Goal: Transaction & Acquisition: Obtain resource

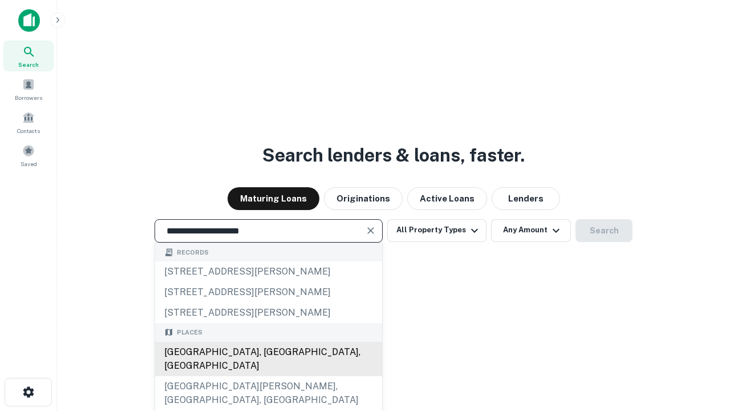
click at [268, 376] on div "[GEOGRAPHIC_DATA], [GEOGRAPHIC_DATA], [GEOGRAPHIC_DATA]" at bounding box center [268, 359] width 227 height 34
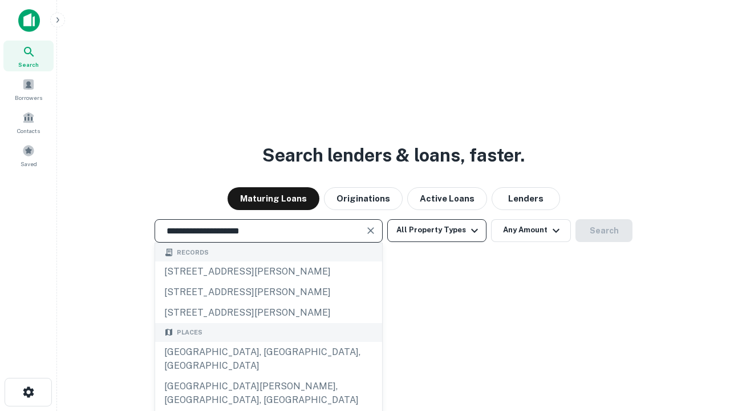
type input "**********"
click at [437, 230] on button "All Property Types" at bounding box center [436, 230] width 99 height 23
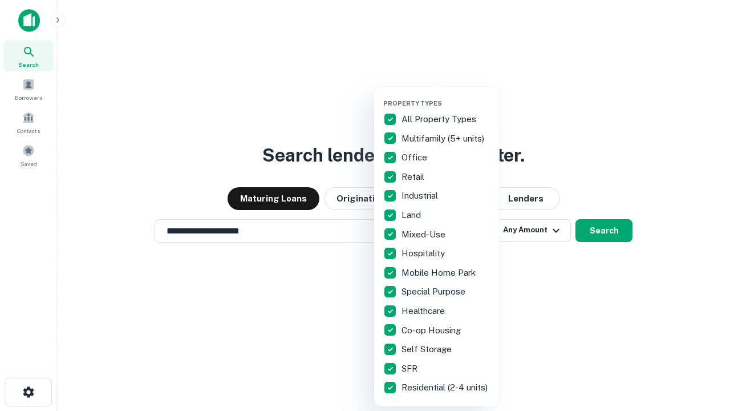
click at [446, 96] on button "button" at bounding box center [446, 96] width 126 height 1
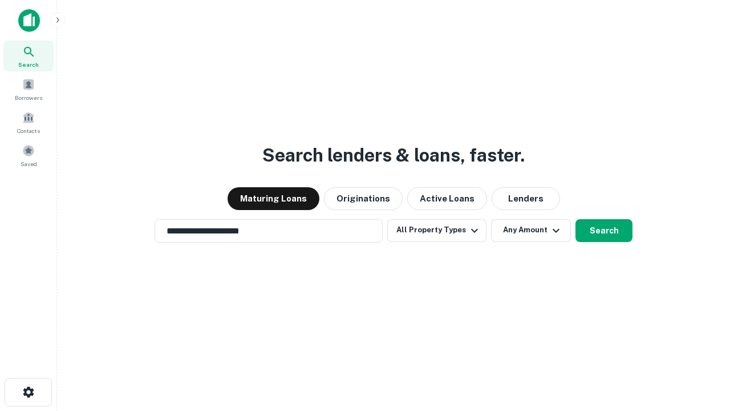
scroll to position [7, 138]
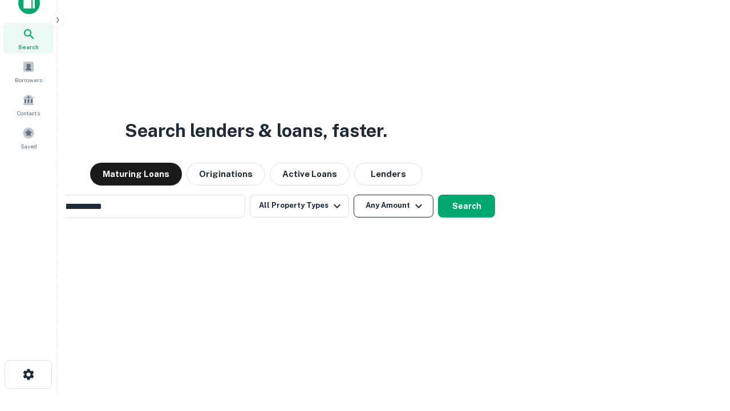
click at [354, 195] on button "Any Amount" at bounding box center [394, 206] width 80 height 23
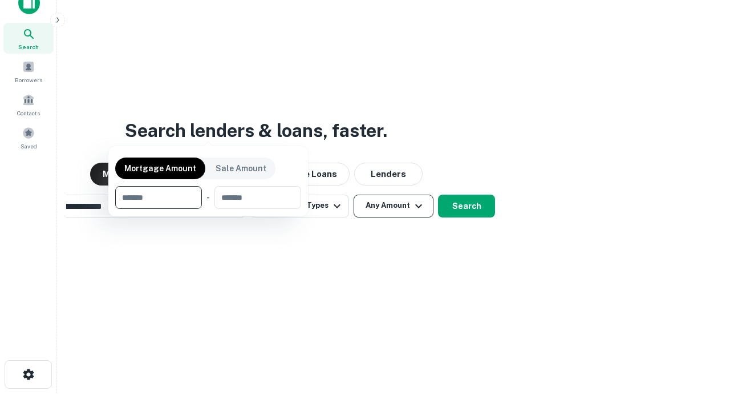
scroll to position [18, 0]
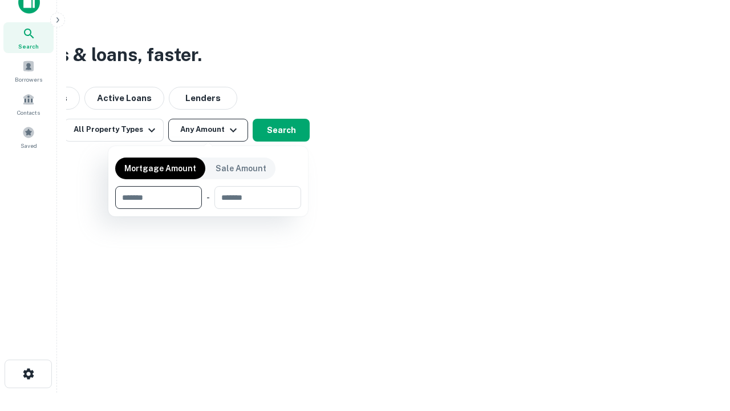
type input "*******"
click at [208, 209] on button "button" at bounding box center [208, 209] width 186 height 1
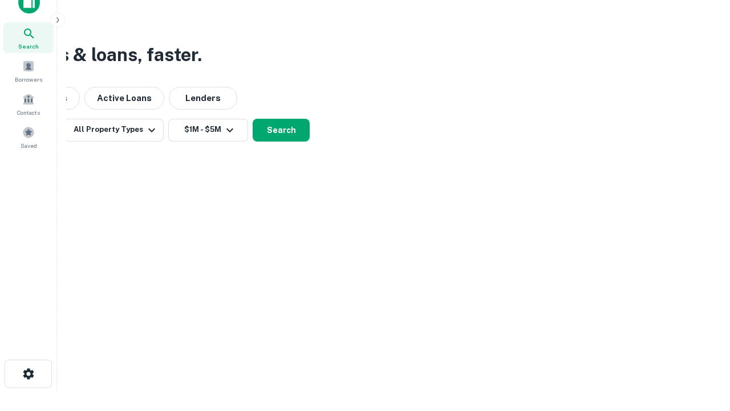
scroll to position [18, 0]
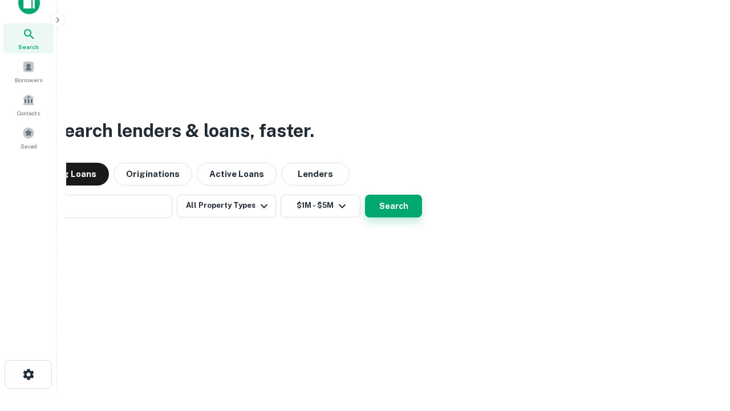
click at [365, 195] on button "Search" at bounding box center [393, 206] width 57 height 23
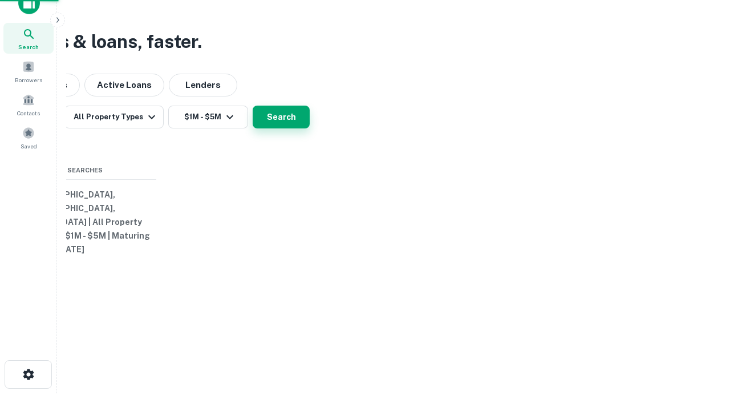
scroll to position [18, 0]
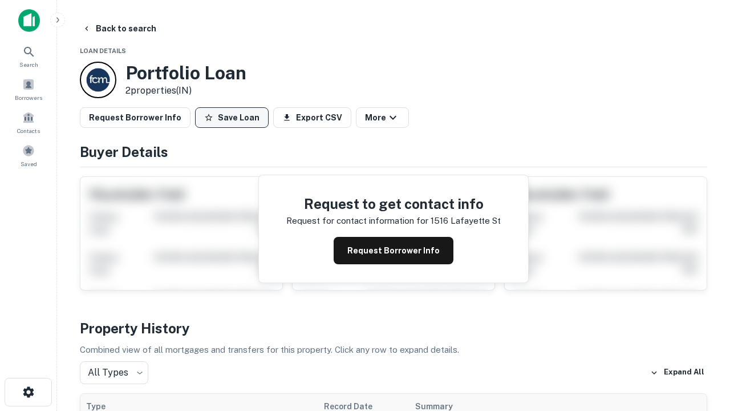
click at [232, 118] on button "Save Loan" at bounding box center [232, 117] width 74 height 21
click at [235, 118] on button "Save Loan" at bounding box center [232, 117] width 74 height 21
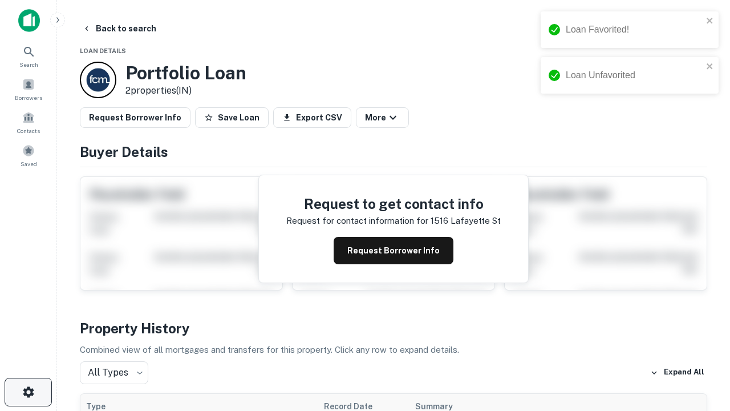
click at [28, 392] on icon "button" at bounding box center [29, 392] width 14 height 14
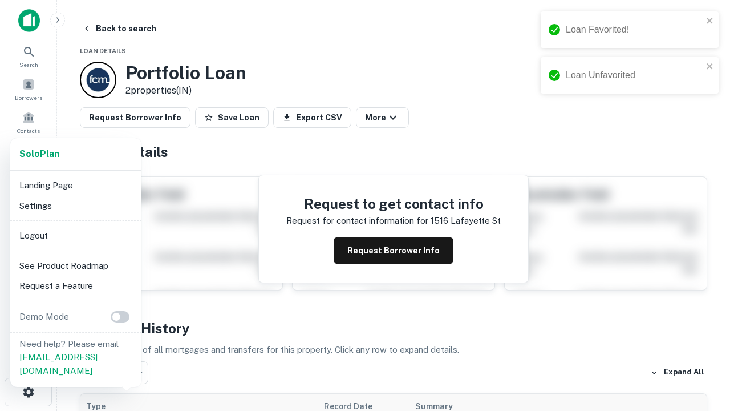
click at [75, 235] on li "Logout" at bounding box center [76, 235] width 122 height 21
